Goal: Task Accomplishment & Management: Use online tool/utility

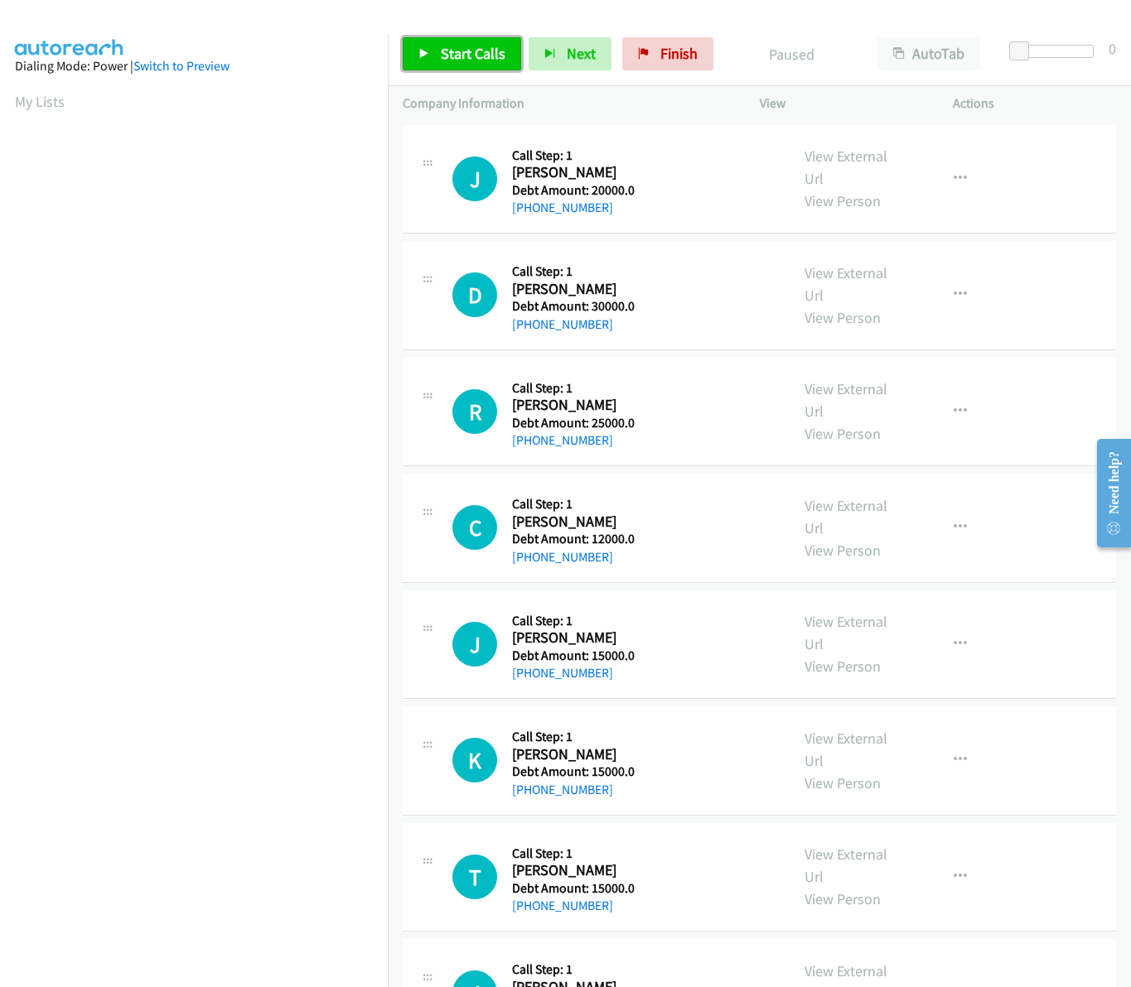
click at [435, 50] on link "Start Calls" at bounding box center [462, 53] width 118 height 33
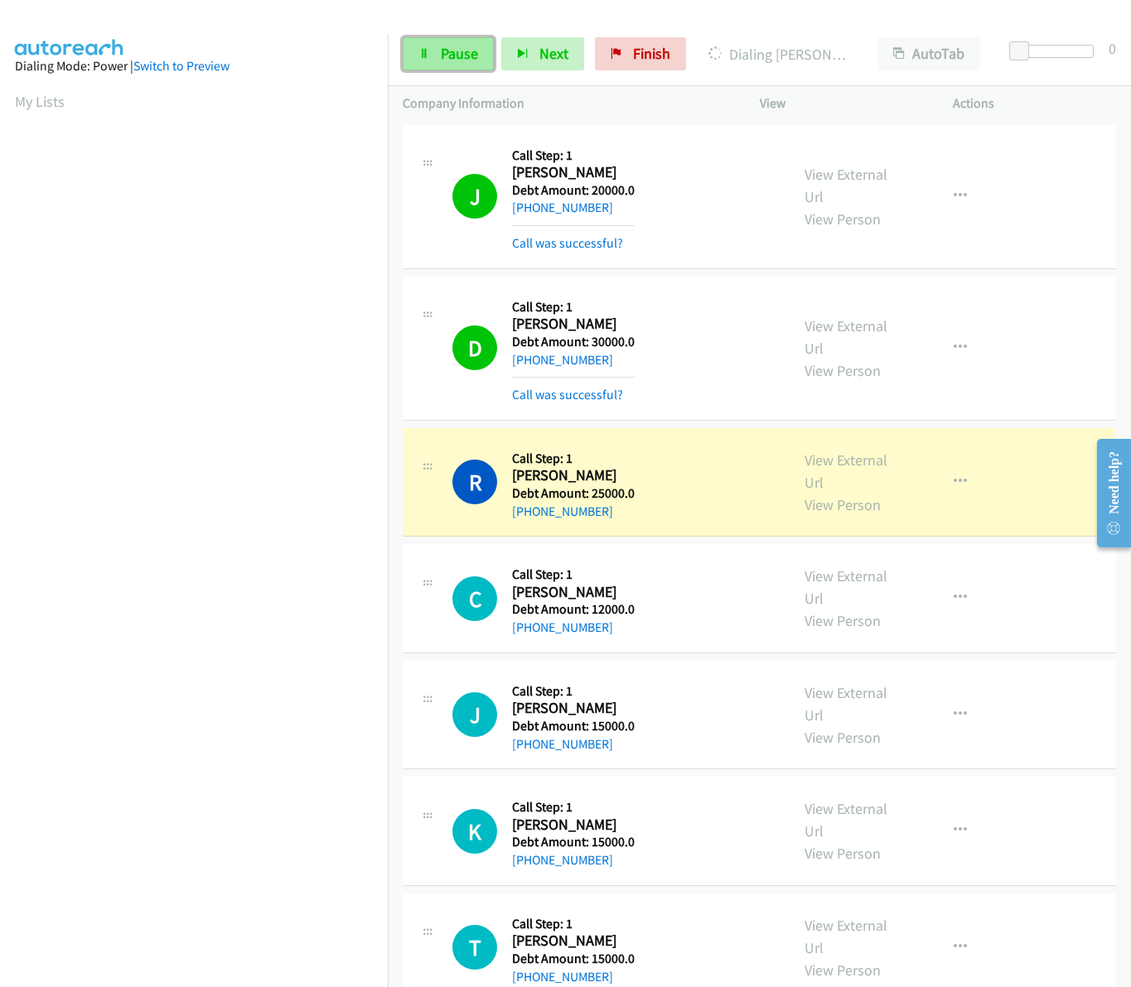
click at [436, 66] on link "Pause" at bounding box center [448, 53] width 91 height 33
drag, startPoint x: 515, startPoint y: 462, endPoint x: 581, endPoint y: 474, distance: 66.5
click at [581, 474] on div "Callback Scheduled Call Step: 1 Roberta Martinez America/Los_Angeles Debt Amoun…" at bounding box center [573, 482] width 123 height 79
drag, startPoint x: 581, startPoint y: 474, endPoint x: 625, endPoint y: 508, distance: 56.2
click at [625, 508] on div "+1 209-658-2812" at bounding box center [573, 512] width 123 height 20
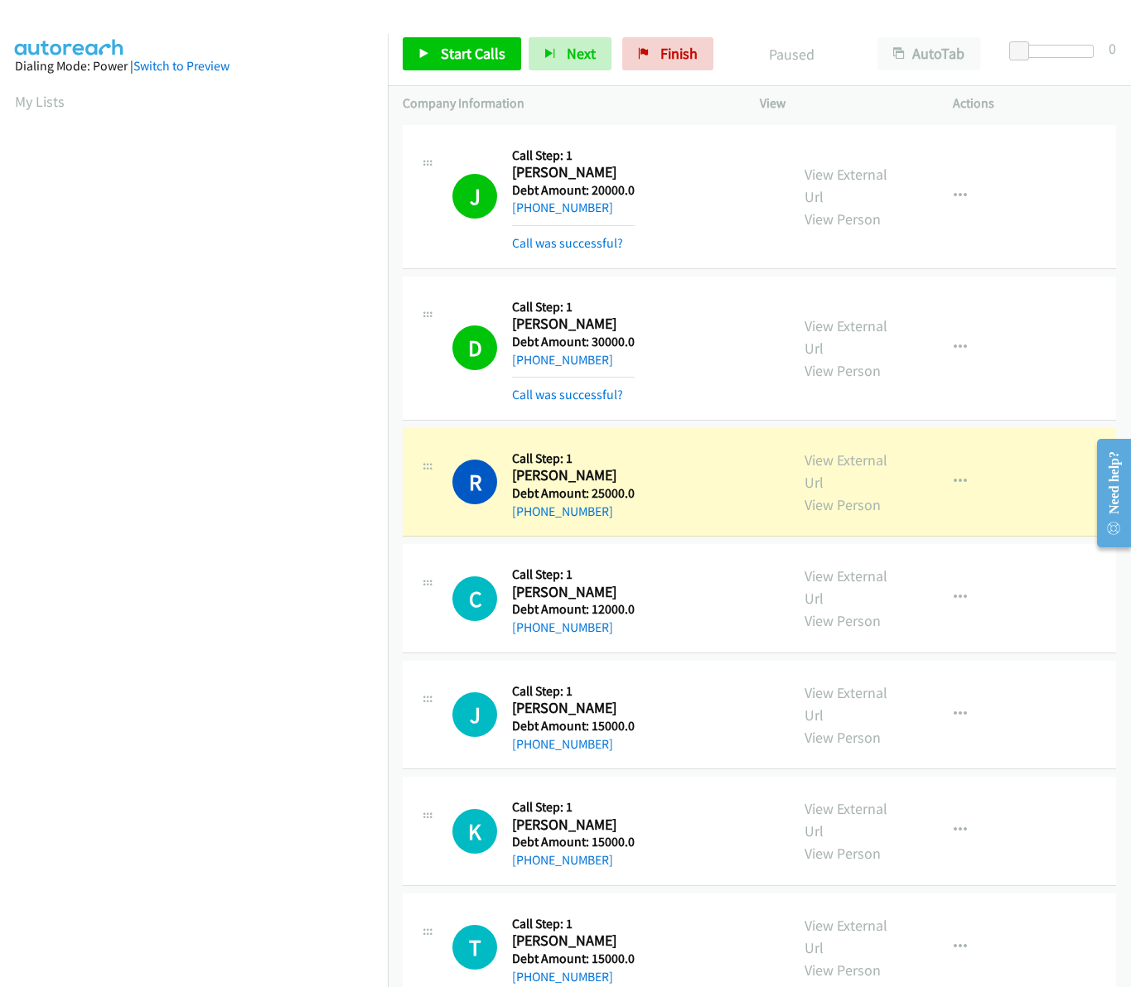
click at [516, 461] on h5 "Call Step: 1" at bounding box center [573, 459] width 123 height 17
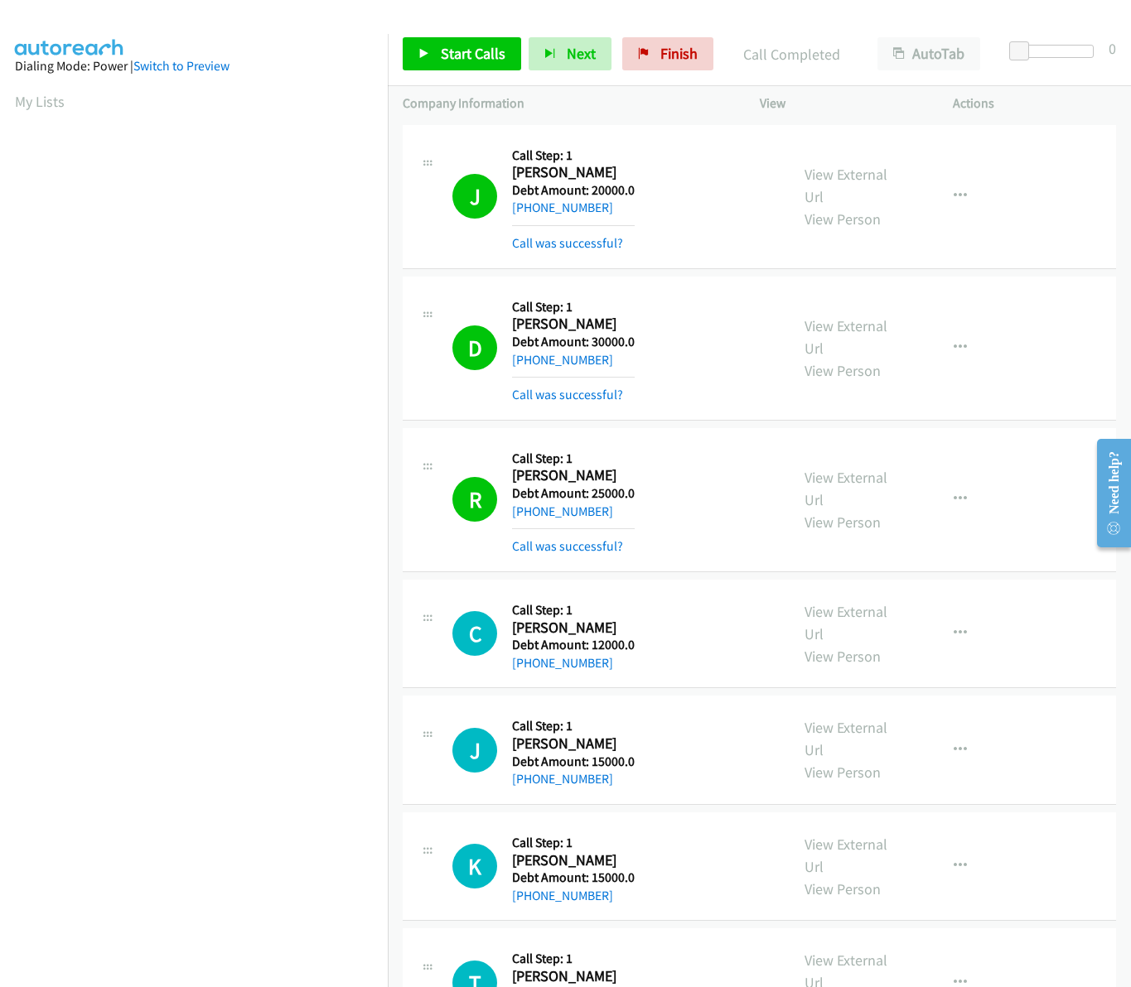
scroll to position [0, 2]
click at [483, 64] on link "Start Calls" at bounding box center [462, 53] width 118 height 33
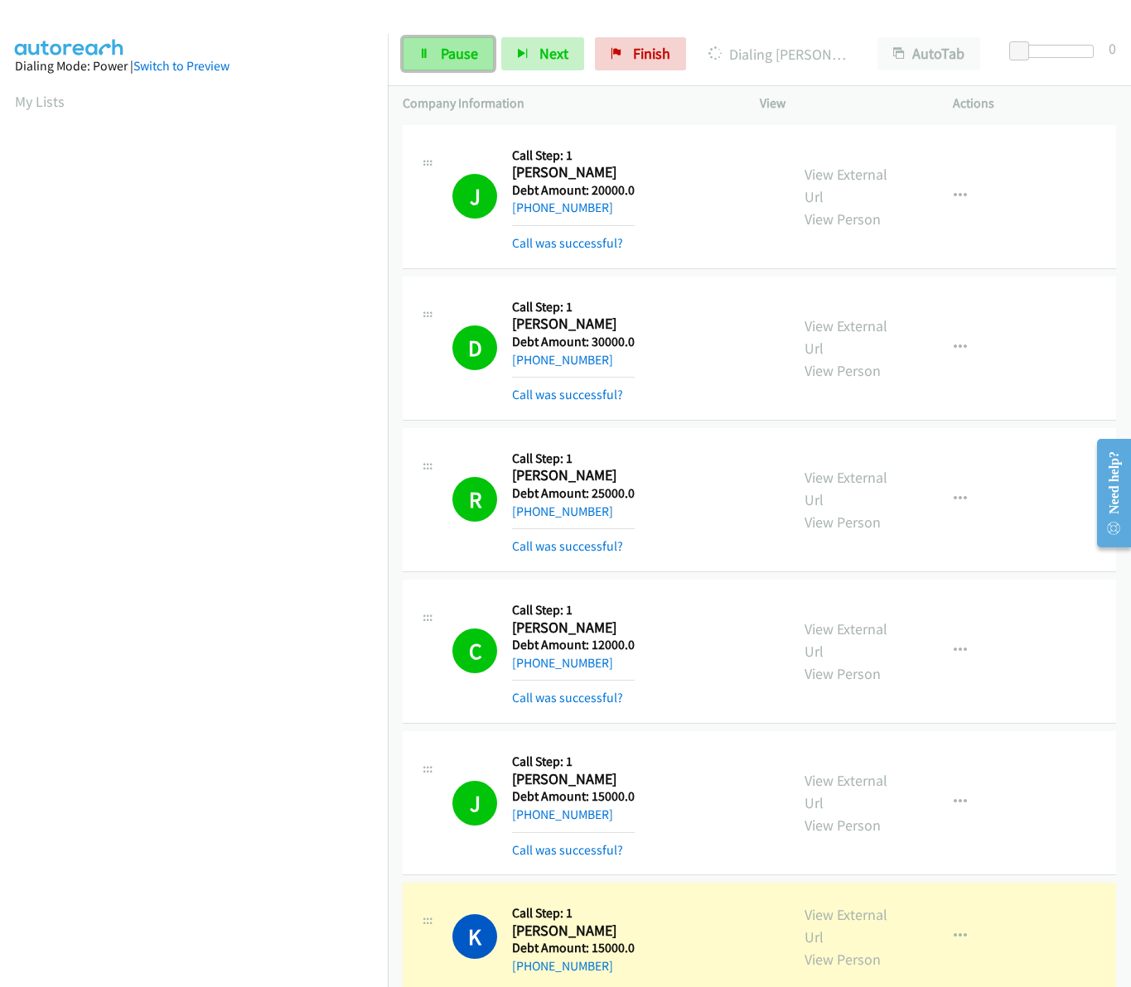
click at [437, 55] on link "Pause" at bounding box center [448, 53] width 91 height 33
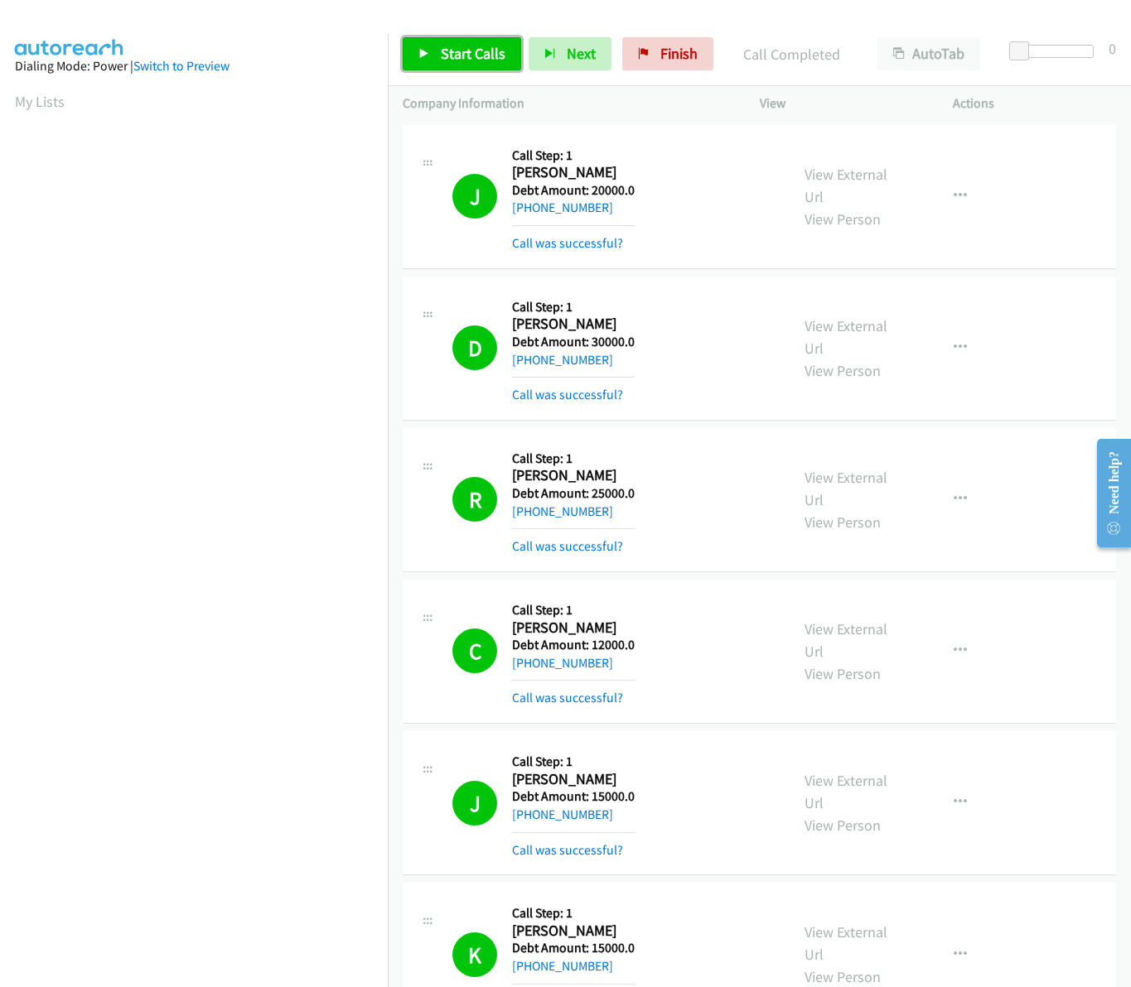
click at [450, 37] on link "Start Calls" at bounding box center [462, 53] width 118 height 33
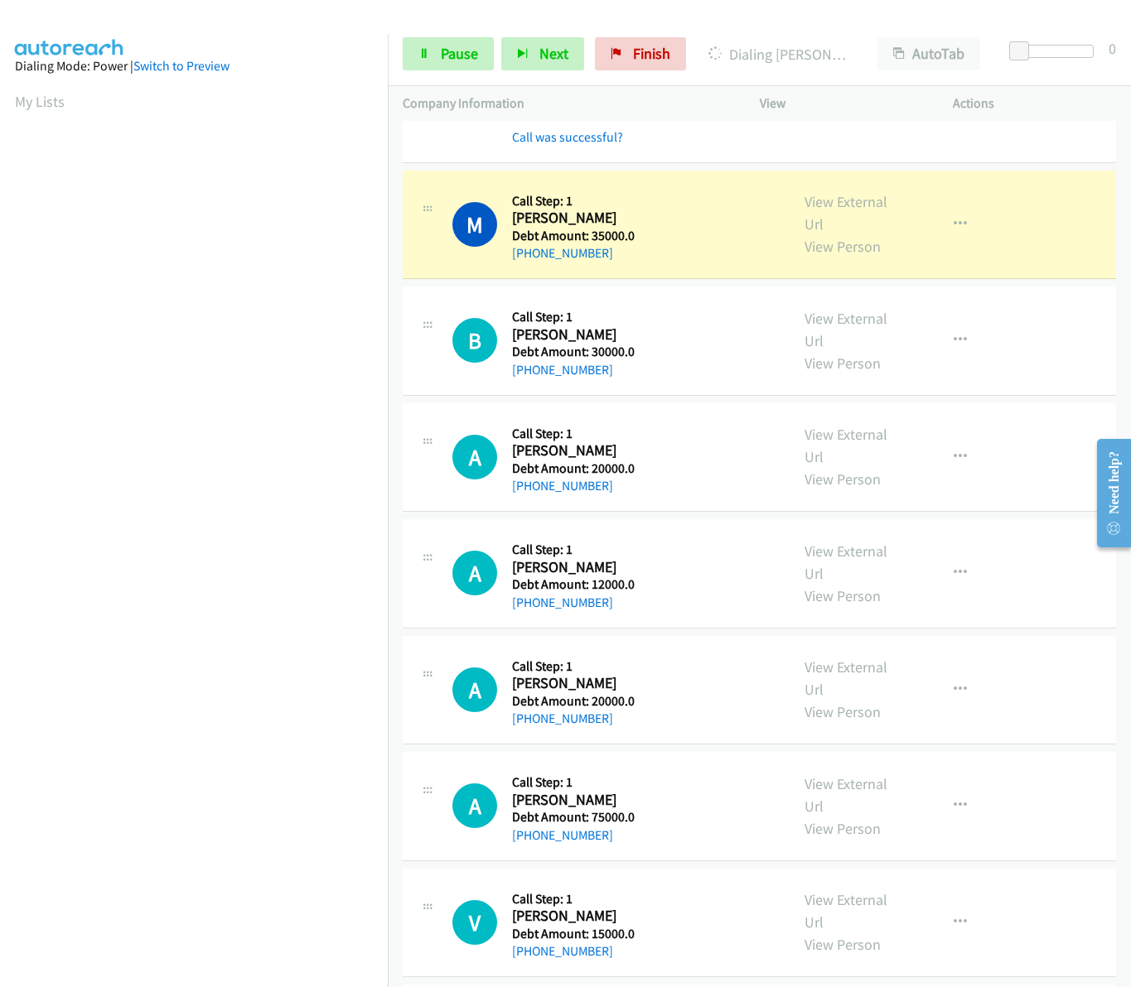
scroll to position [1210, 0]
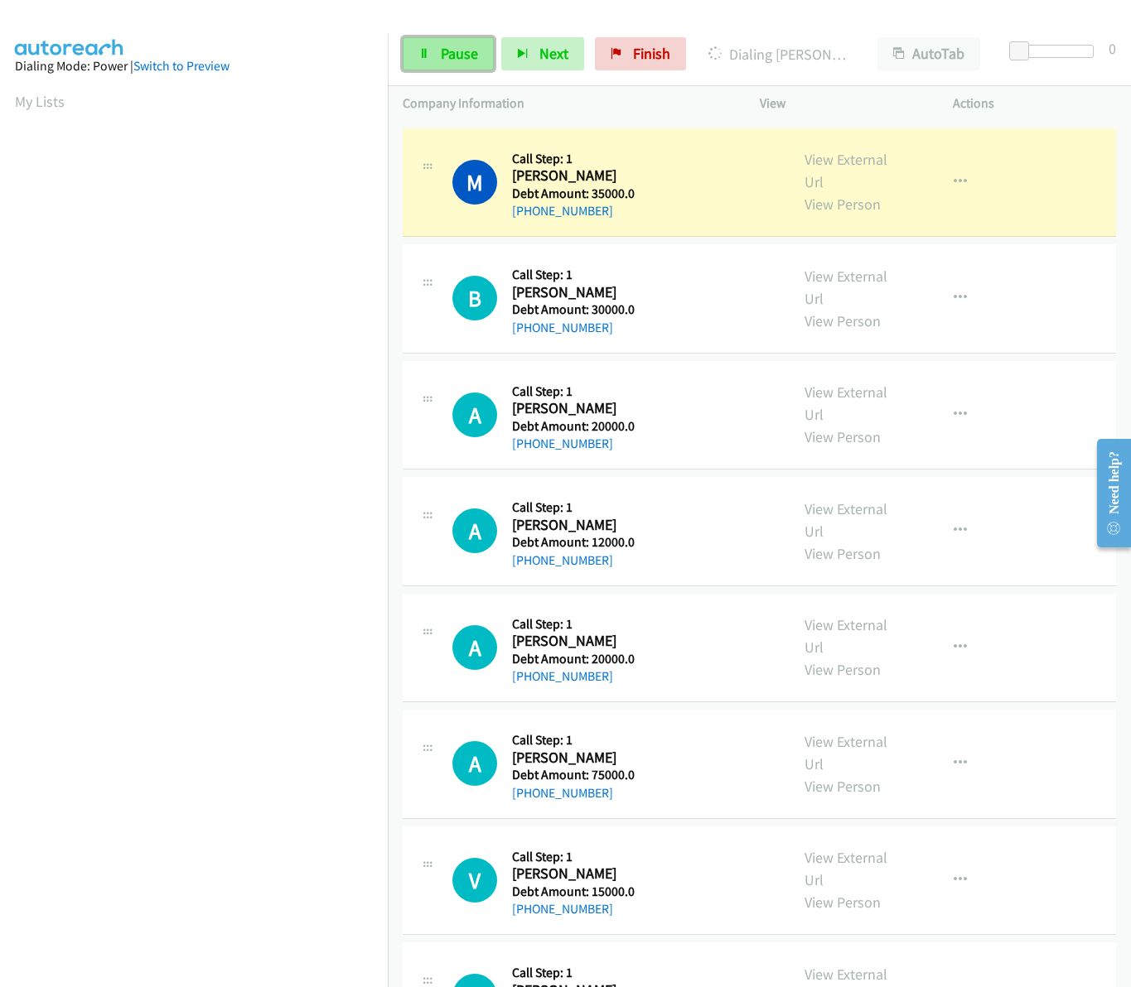
click at [457, 46] on span "Pause" at bounding box center [459, 53] width 37 height 19
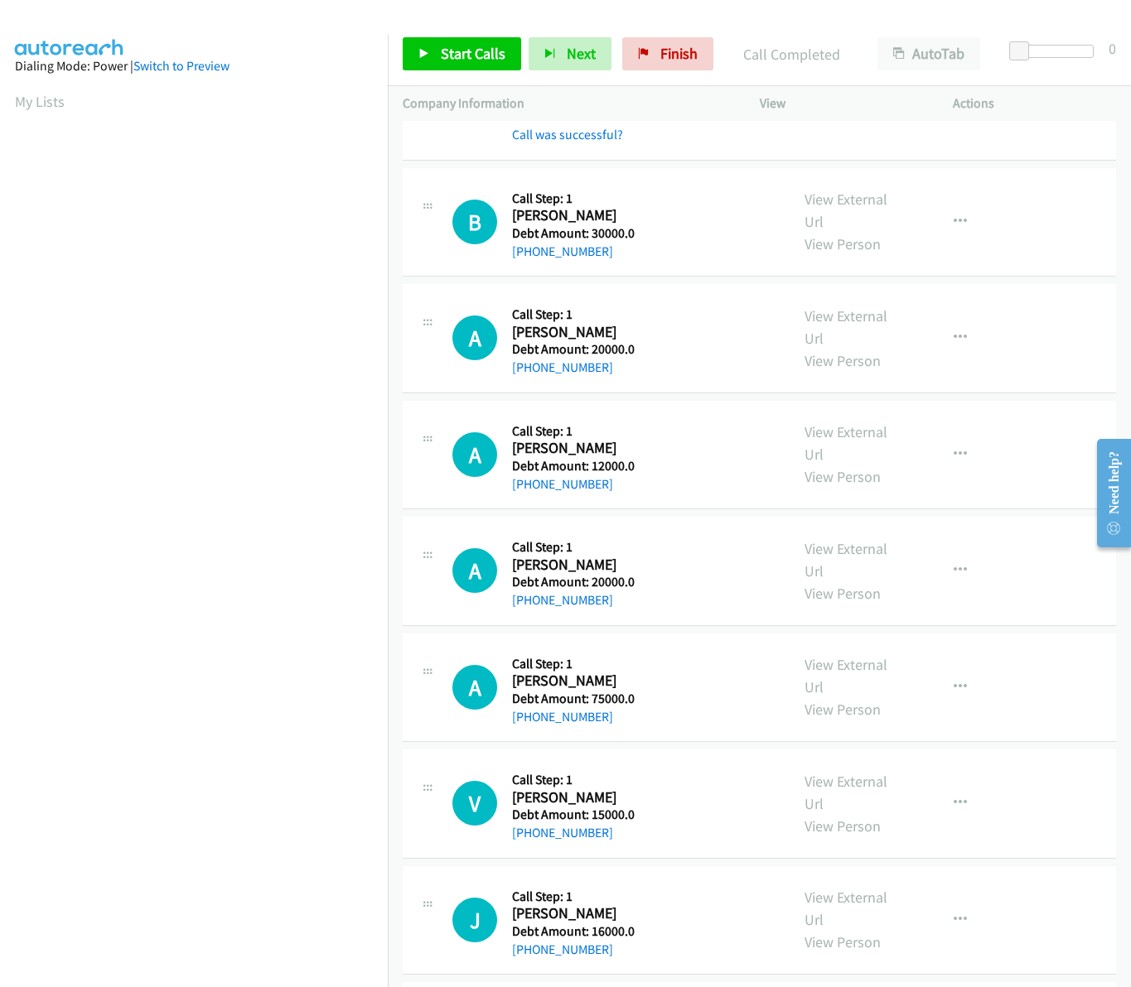
scroll to position [1360, 0]
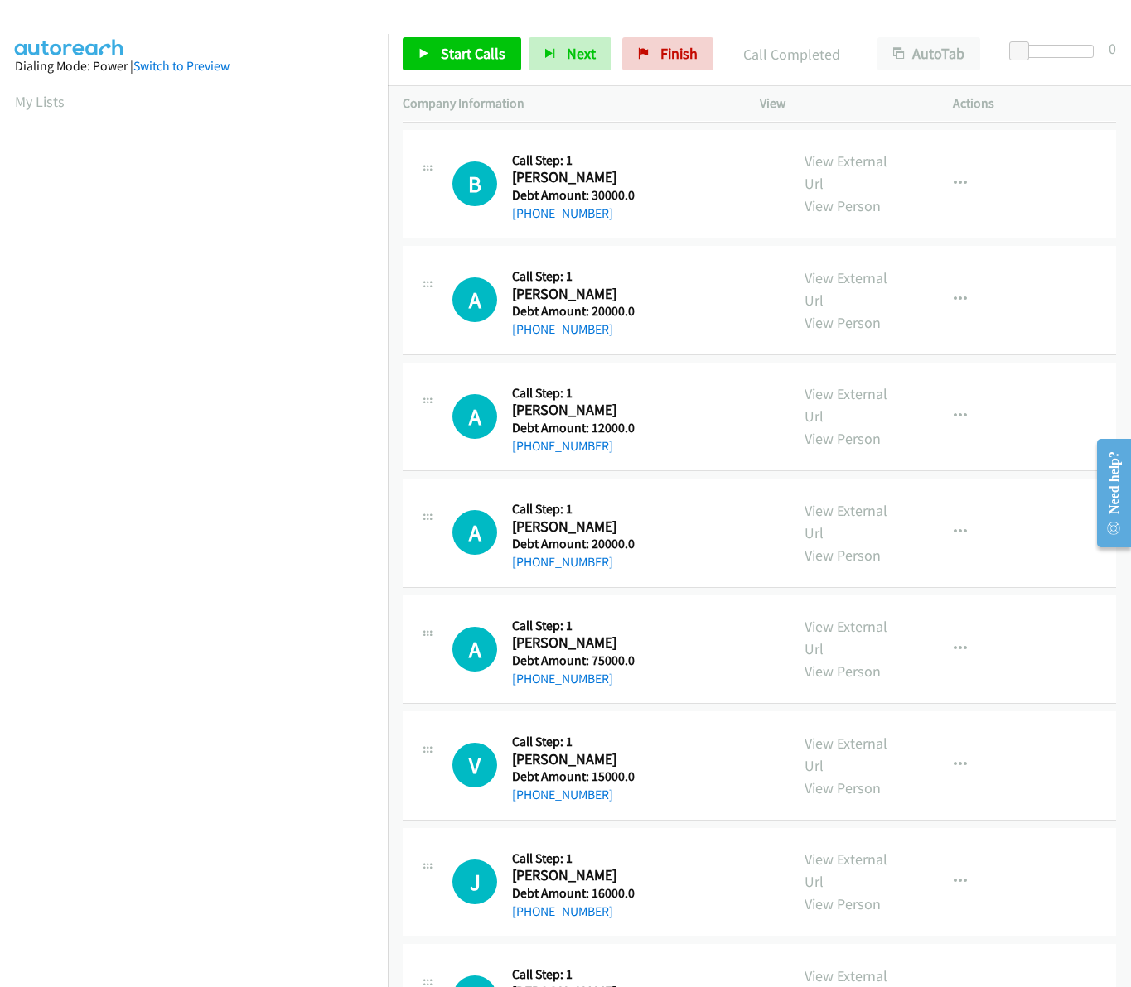
drag, startPoint x: 1118, startPoint y: 170, endPoint x: 27, endPoint y: 105, distance: 1093.5
click at [465, 55] on span "Start Calls" at bounding box center [473, 53] width 65 height 19
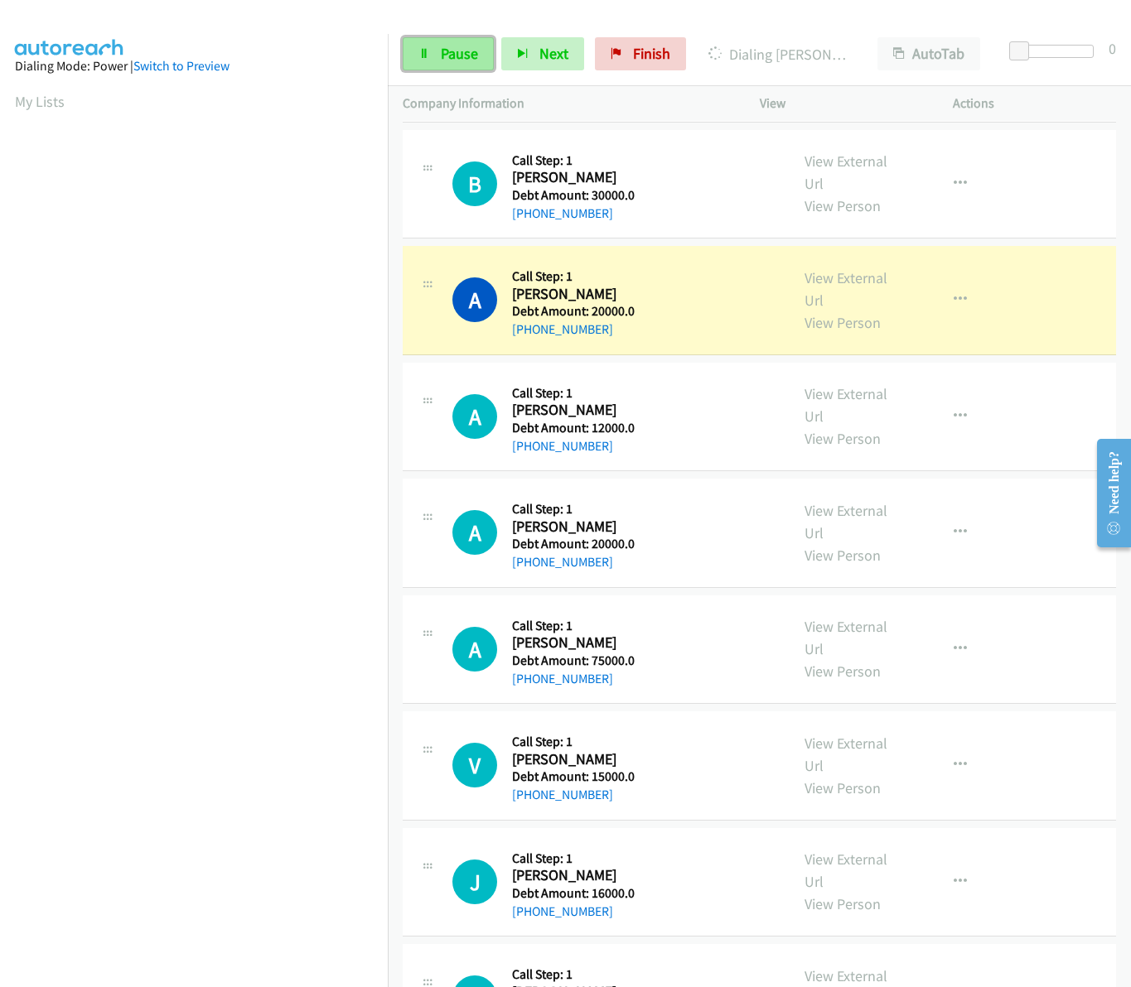
click at [461, 46] on span "Pause" at bounding box center [459, 53] width 37 height 19
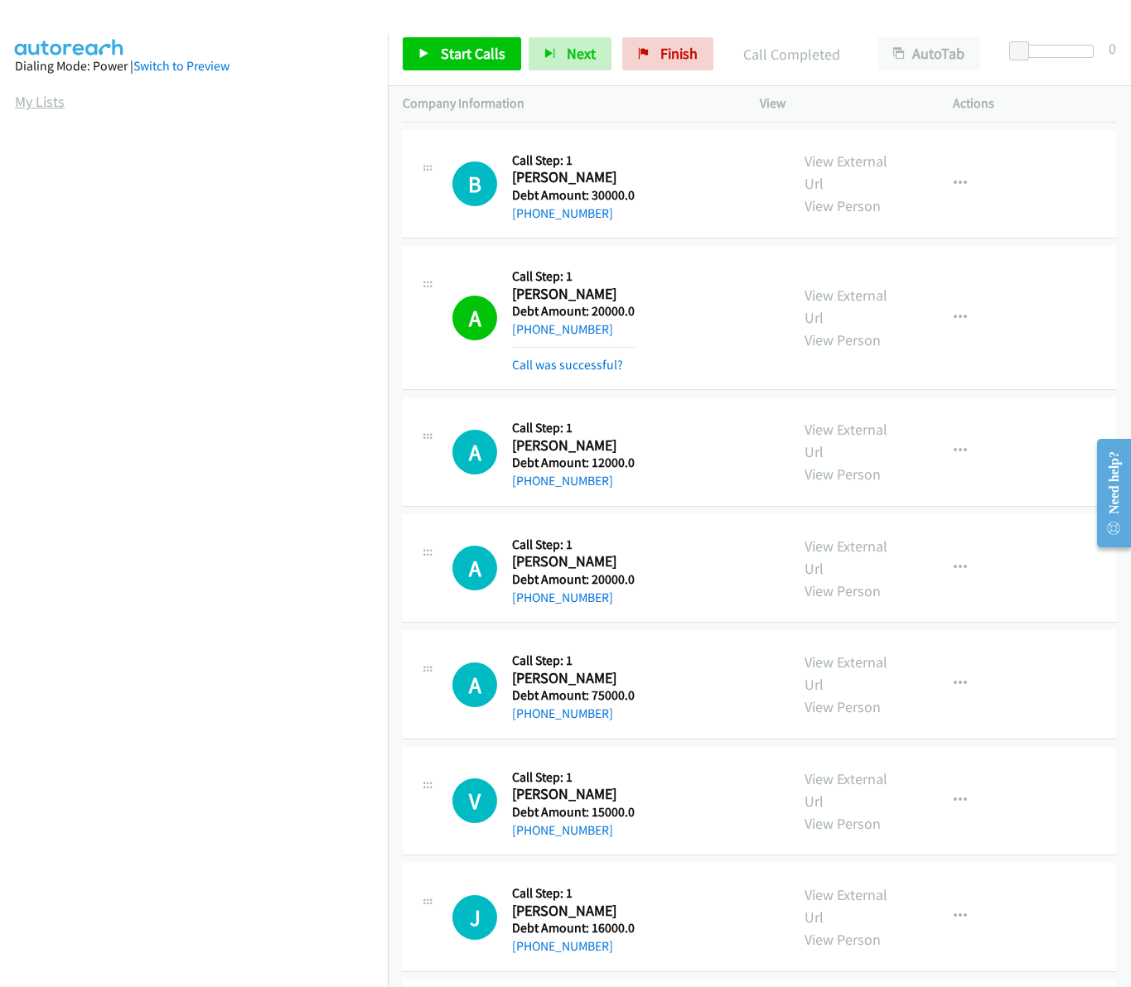
click at [18, 101] on link "My Lists" at bounding box center [40, 101] width 50 height 19
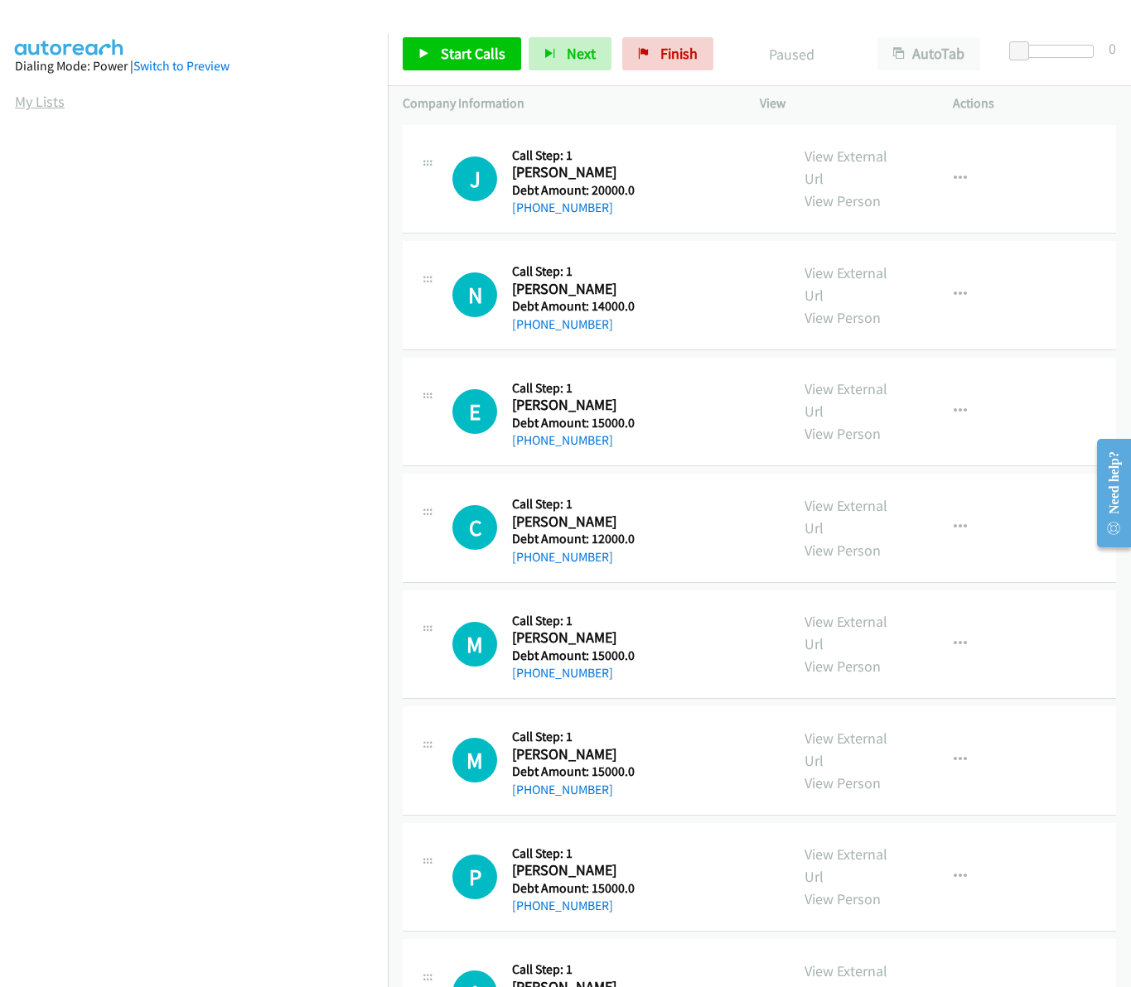
click at [48, 94] on link "My Lists" at bounding box center [40, 101] width 50 height 19
